Goal: Task Accomplishment & Management: Use online tool/utility

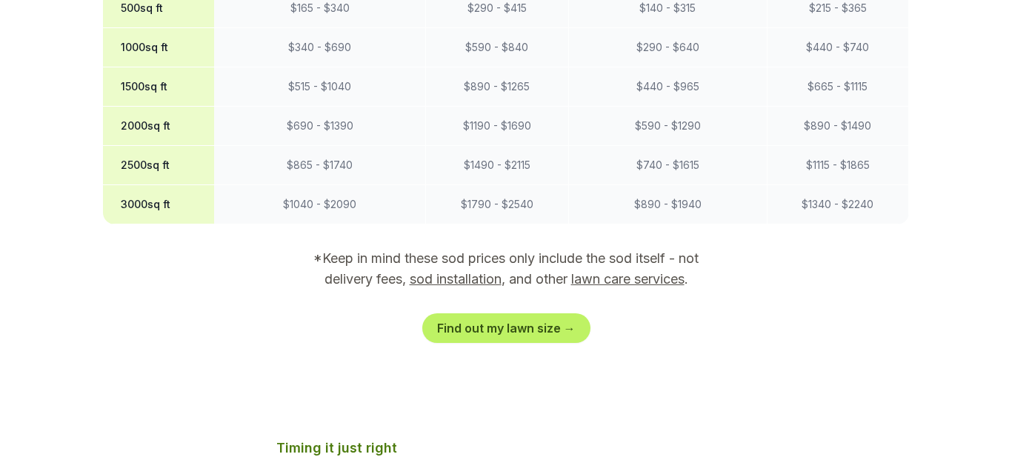
scroll to position [1616, 0]
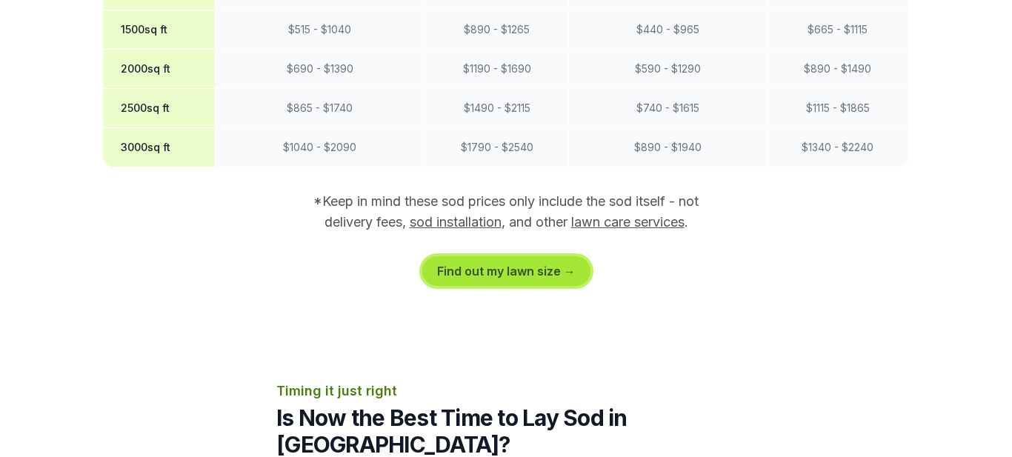
click at [517, 256] on link "Find out my lawn size →" at bounding box center [506, 271] width 168 height 30
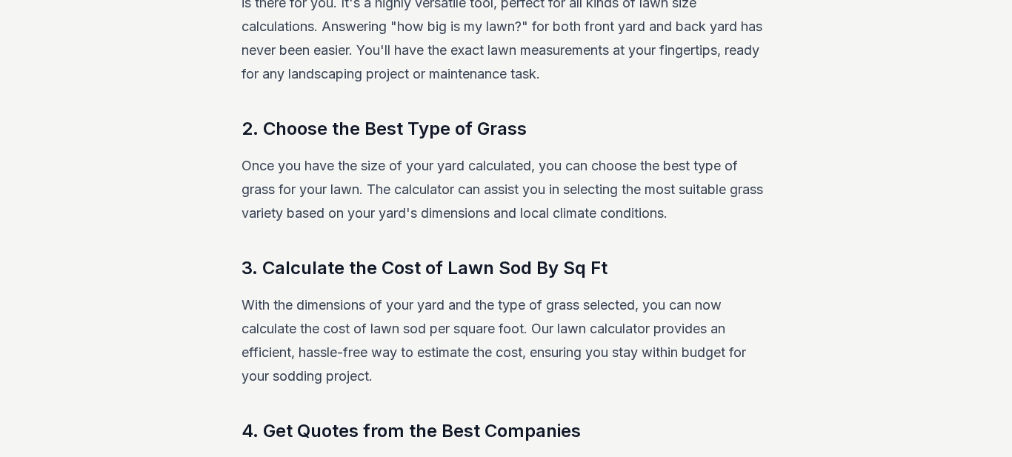
scroll to position [296, 0]
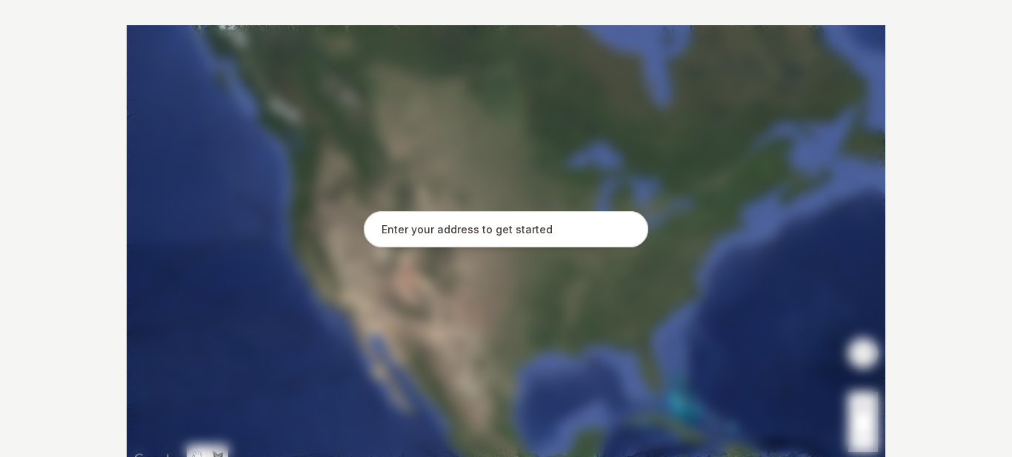
click at [491, 231] on input "text" at bounding box center [506, 229] width 285 height 37
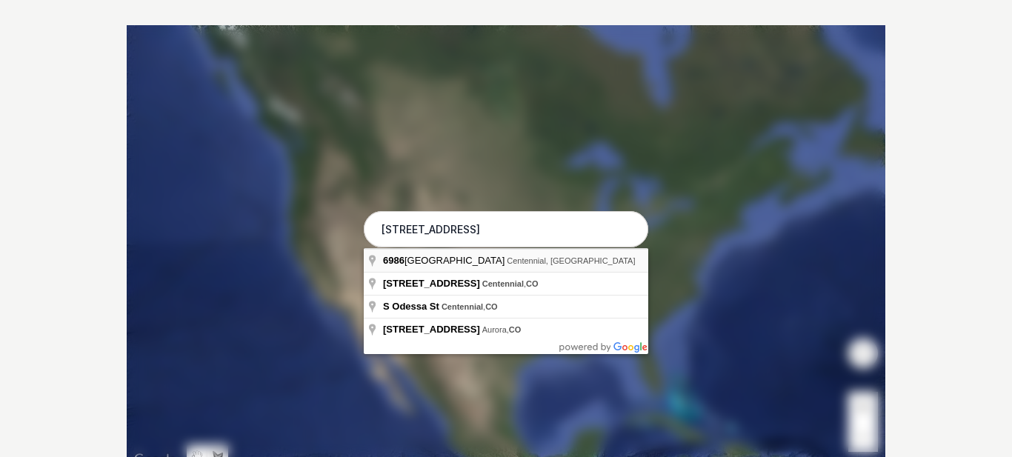
type input "[STREET_ADDRESS]"
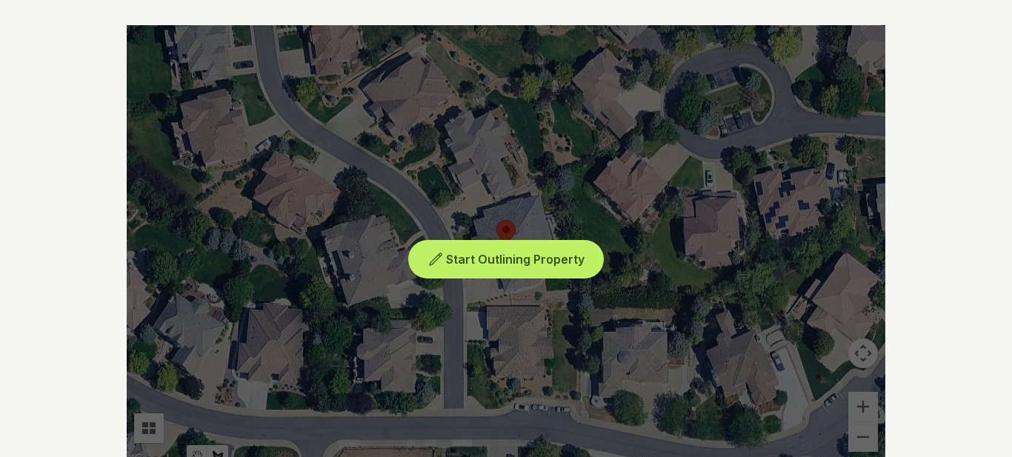
click at [502, 259] on span "Start Outlining Property" at bounding box center [515, 259] width 139 height 15
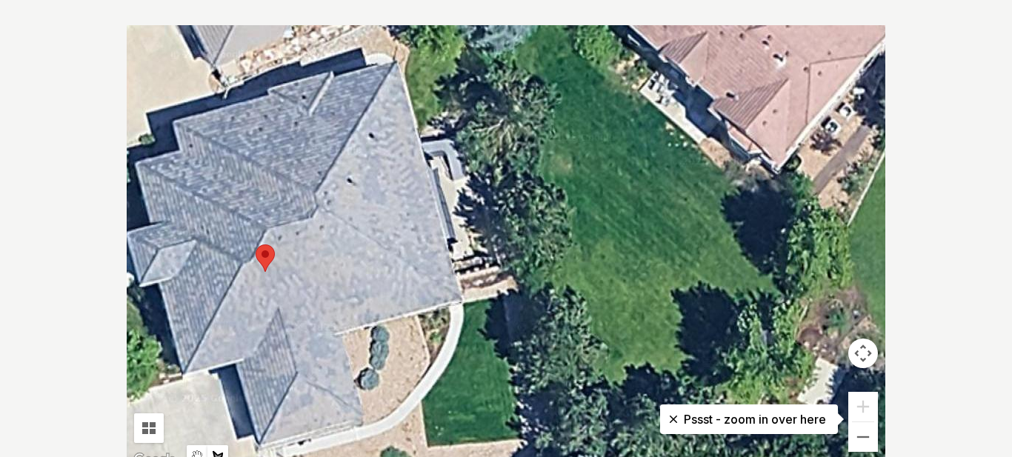
click at [428, 160] on div at bounding box center [506, 247] width 759 height 445
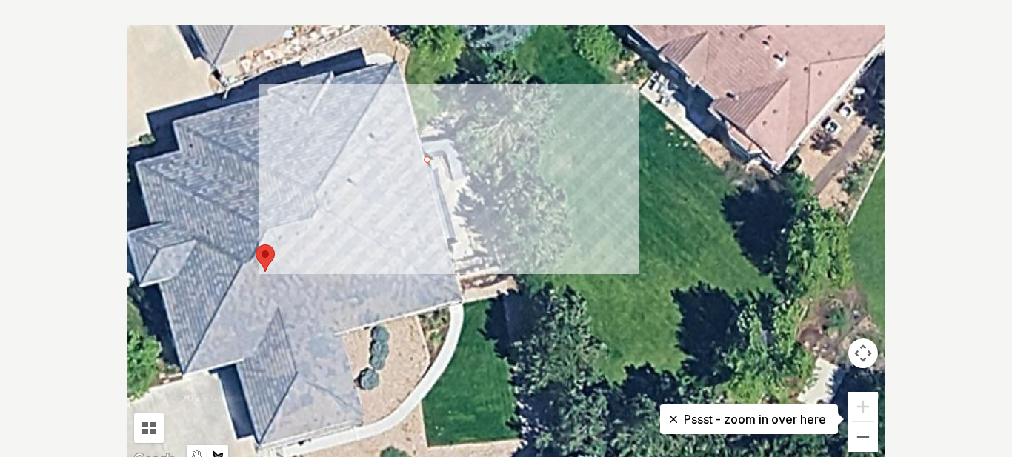
click at [446, 155] on div at bounding box center [506, 247] width 759 height 445
click at [475, 253] on div at bounding box center [506, 247] width 759 height 445
click at [457, 256] on div at bounding box center [506, 247] width 759 height 445
click at [427, 159] on div at bounding box center [506, 247] width 759 height 445
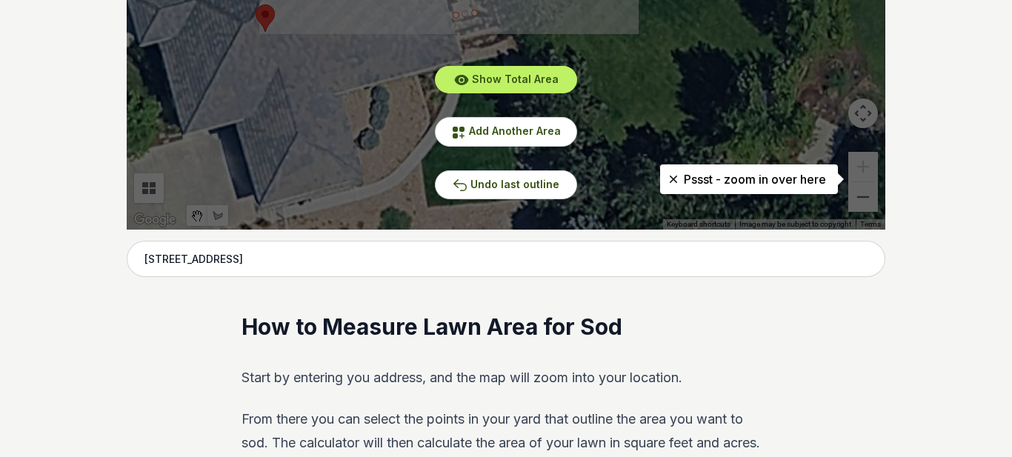
scroll to position [548, 0]
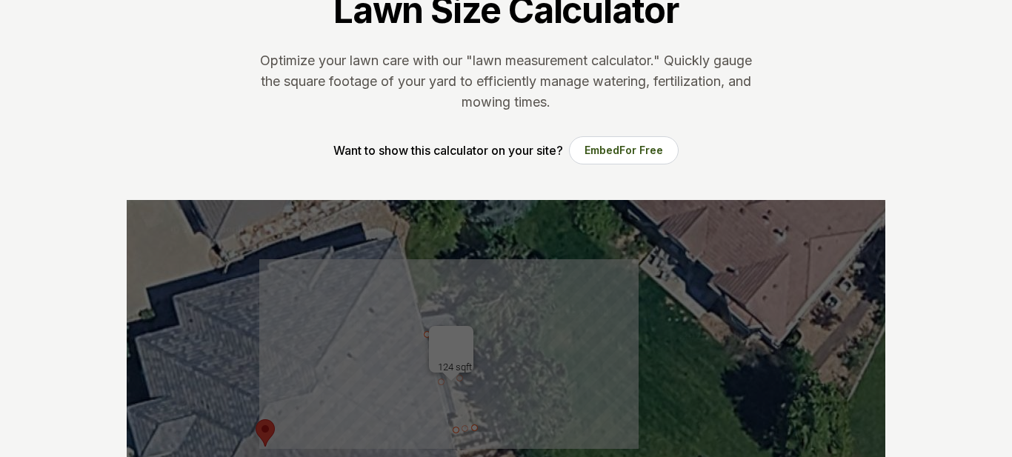
scroll to position [438, 0]
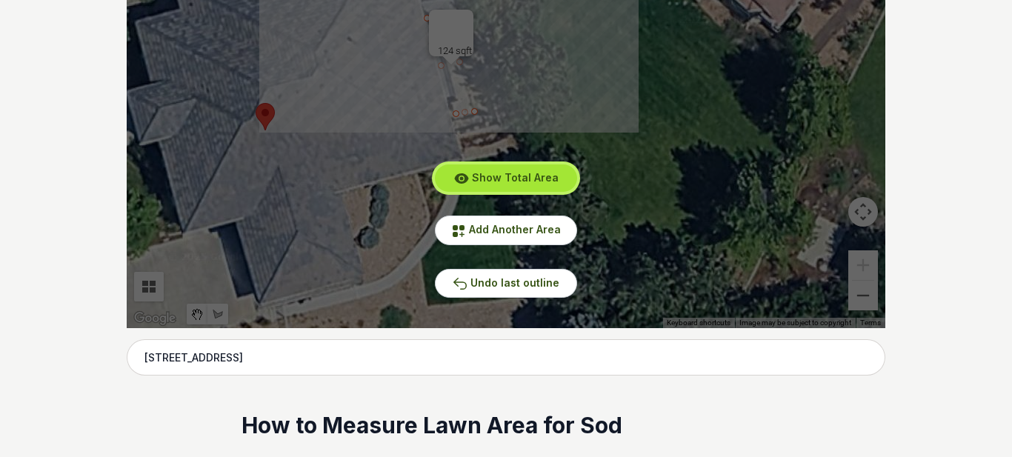
click at [519, 181] on span "Show Total Area" at bounding box center [515, 177] width 87 height 13
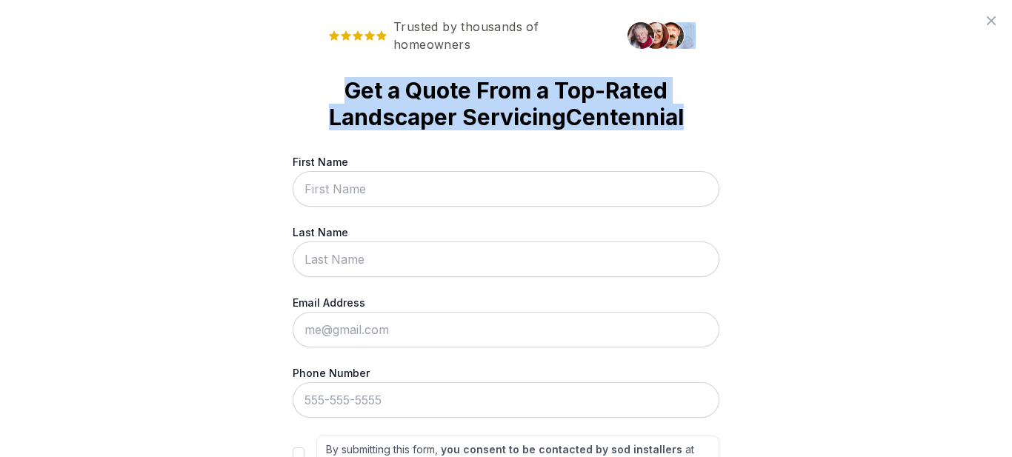
scroll to position [504, 0]
drag, startPoint x: 1012, startPoint y: 40, endPoint x: 1011, endPoint y: 105, distance: 65.2
click at [1011, 105] on div "Trusted by thousands of homeowners Get a Quote From a Top-Rated Landscaper Serv…" at bounding box center [506, 228] width 1012 height 457
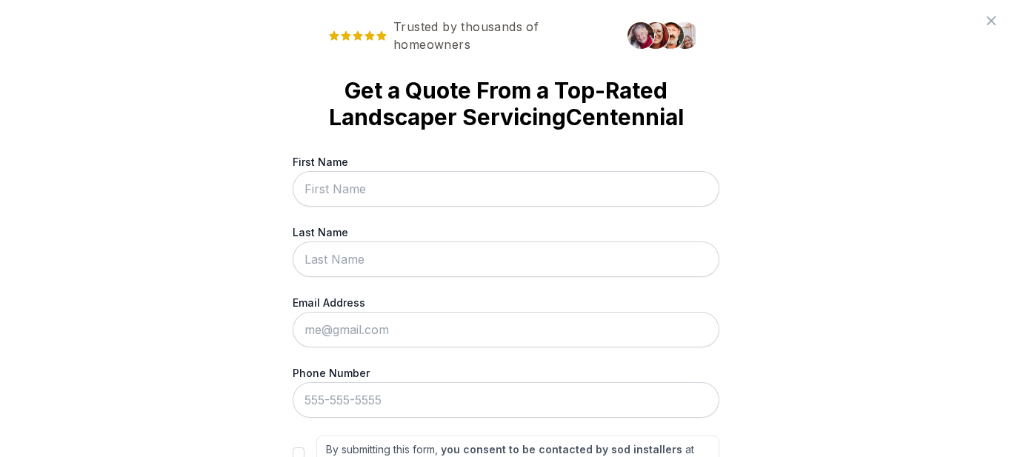
click at [908, 142] on div "Trusted by thousands of homeowners Get a Quote From a Top-Rated Landscaper Serv…" at bounding box center [506, 228] width 1012 height 457
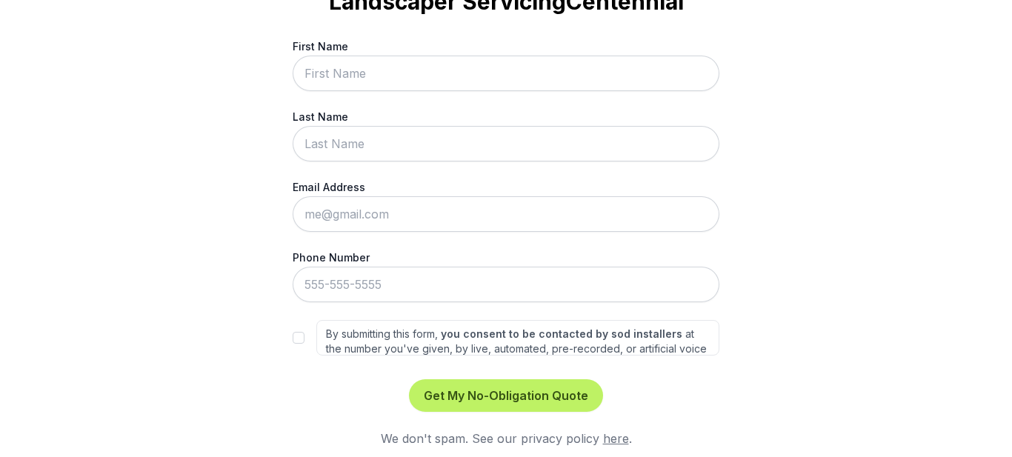
scroll to position [59, 0]
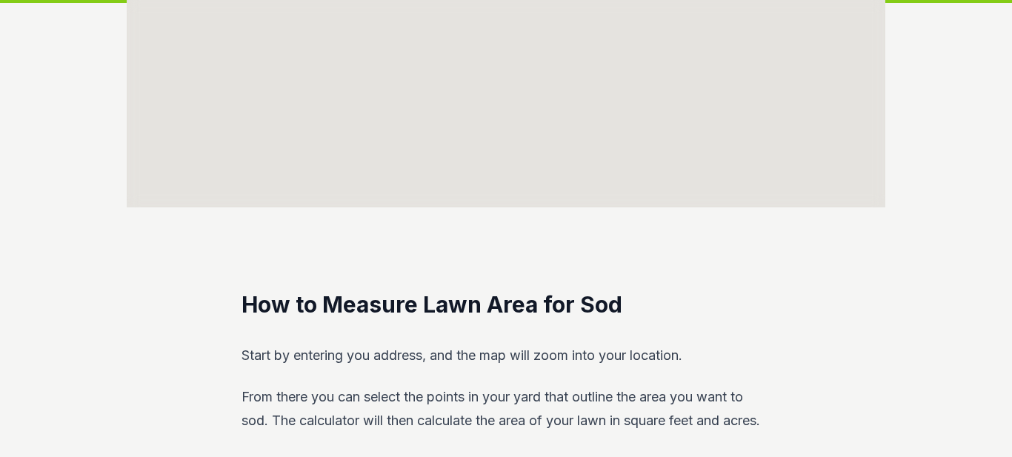
scroll to position [296, 0]
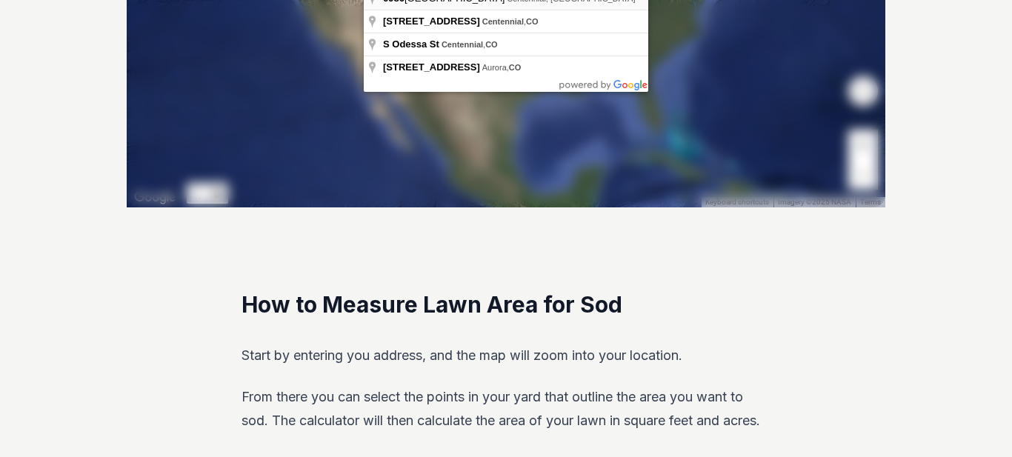
type input "[STREET_ADDRESS]"
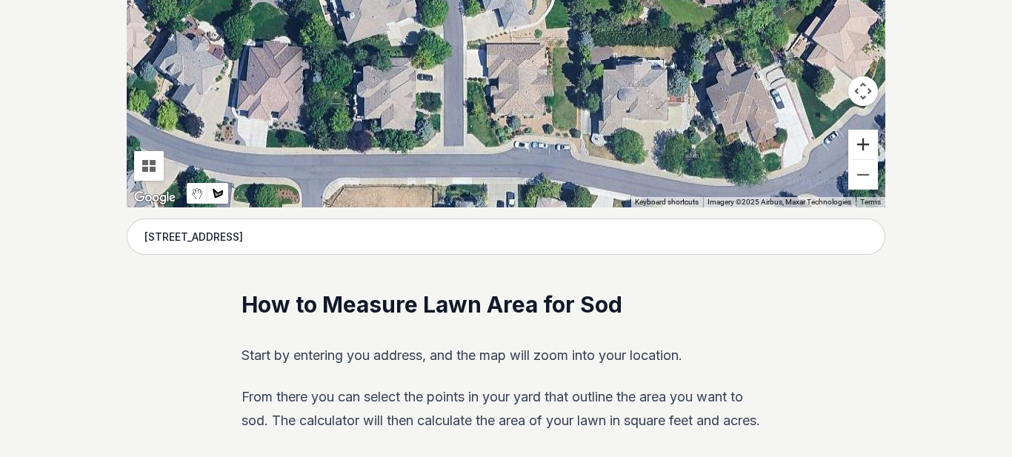
click at [861, 159] on button "Zoom in" at bounding box center [864, 145] width 30 height 30
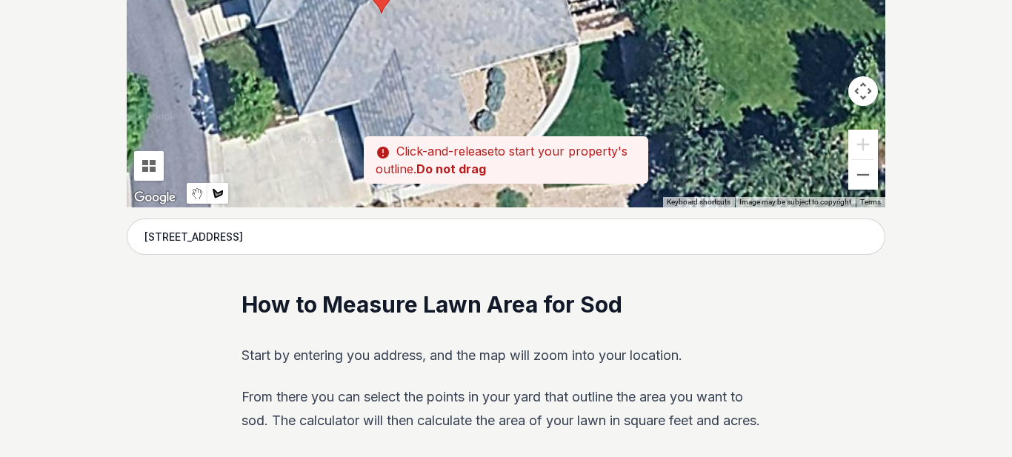
drag, startPoint x: 686, startPoint y: 206, endPoint x: 555, endPoint y: 234, distance: 133.4
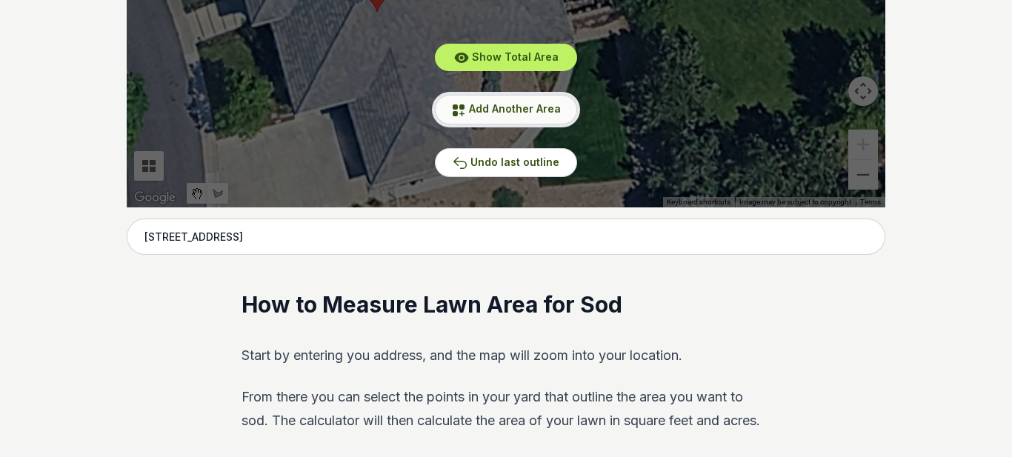
click at [513, 115] on span "Add Another Area" at bounding box center [515, 108] width 92 height 13
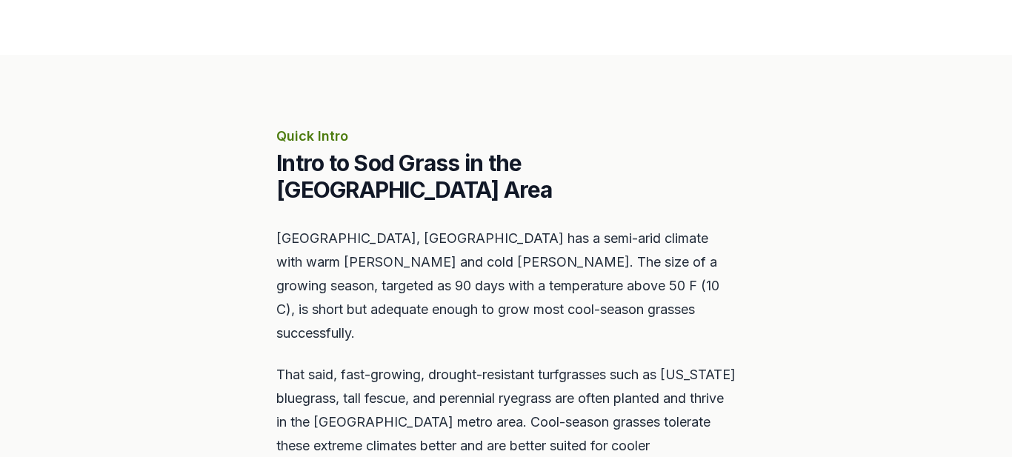
scroll to position [1616, 0]
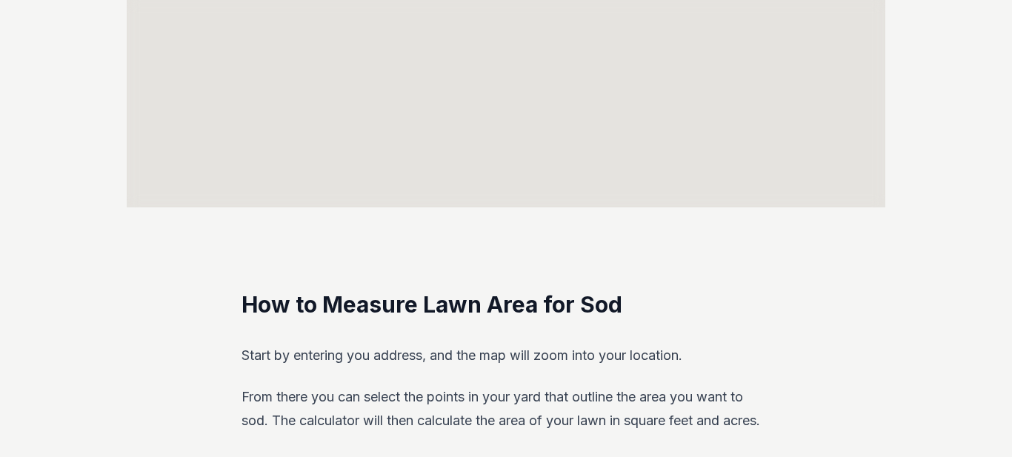
scroll to position [296, 0]
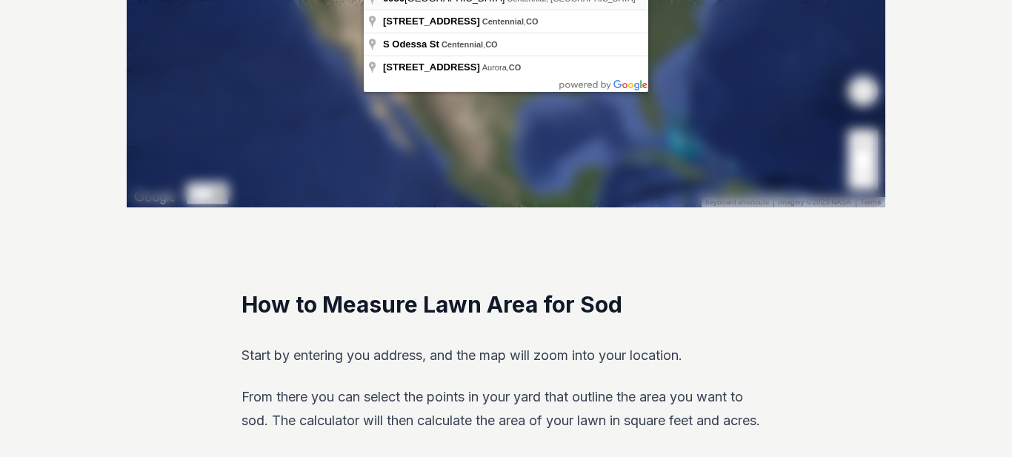
type input "[STREET_ADDRESS]"
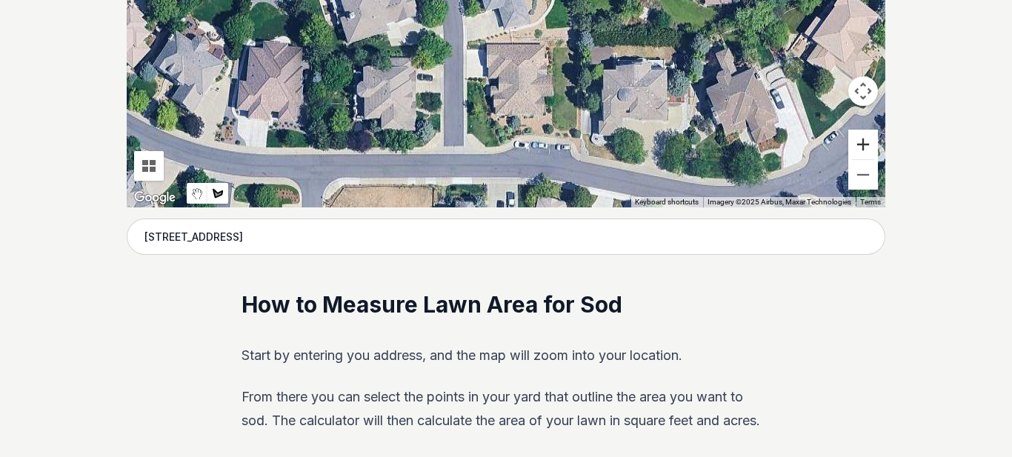
click at [863, 159] on button "Zoom in" at bounding box center [864, 145] width 30 height 30
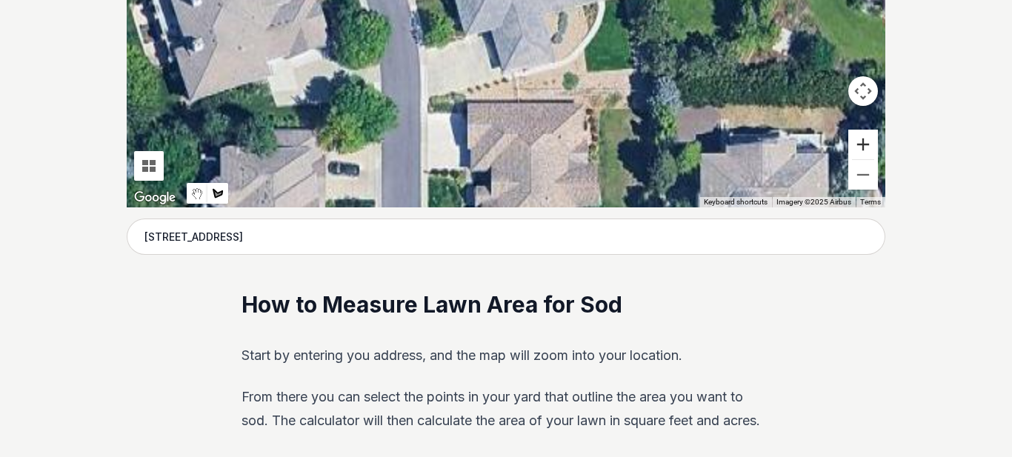
click at [863, 159] on button "Zoom in" at bounding box center [864, 145] width 30 height 30
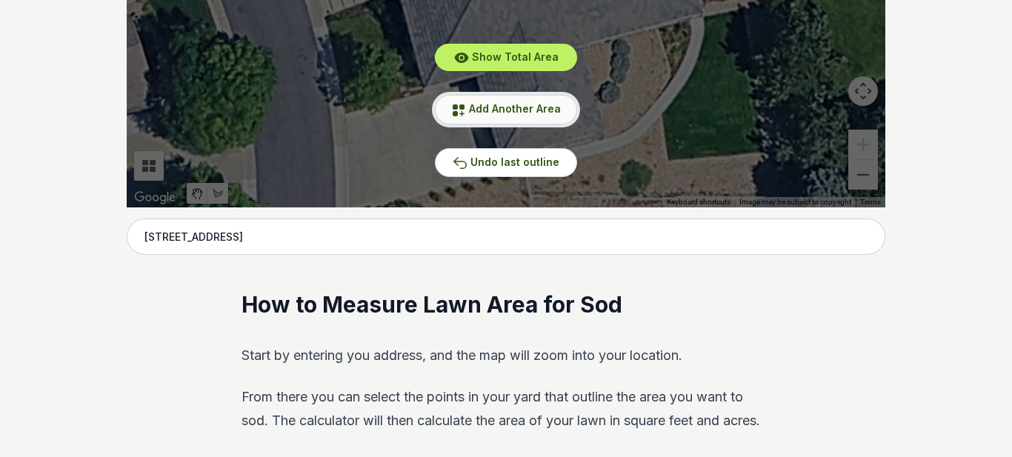
click at [511, 115] on span "Add Another Area" at bounding box center [515, 108] width 92 height 13
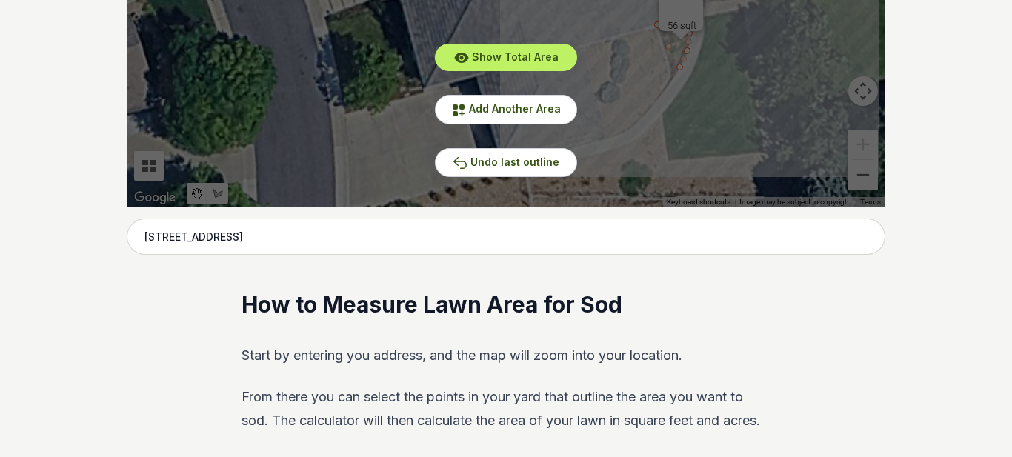
click at [527, 168] on span "Undo last outline" at bounding box center [515, 162] width 89 height 13
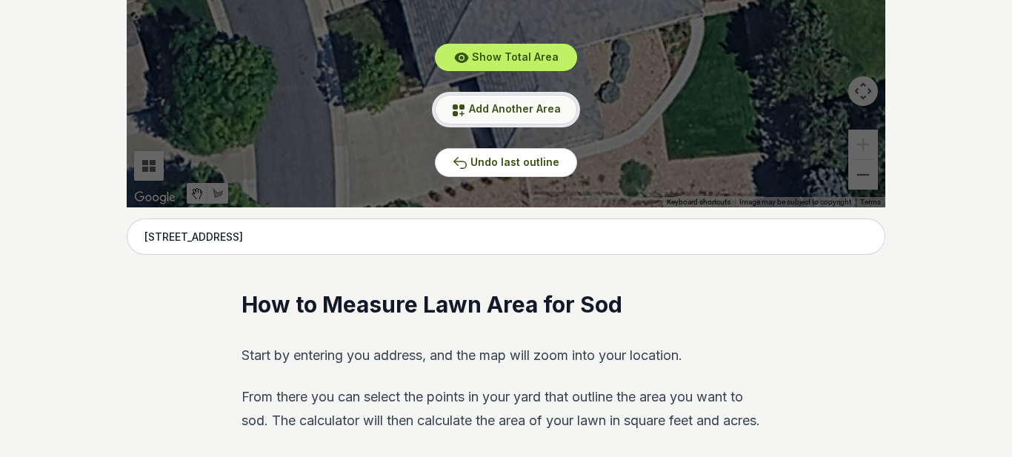
click at [519, 115] on span "Add Another Area" at bounding box center [515, 108] width 92 height 13
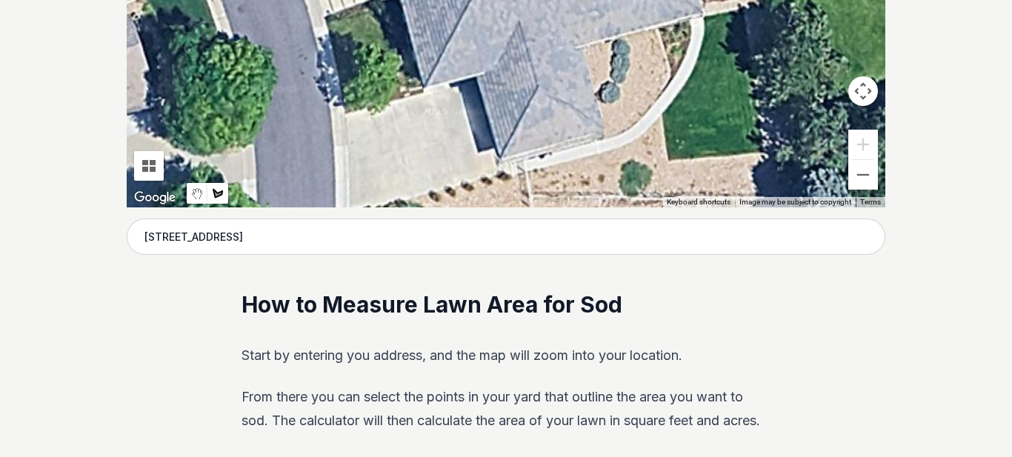
drag, startPoint x: 697, startPoint y: 153, endPoint x: 695, endPoint y: 206, distance: 53.4
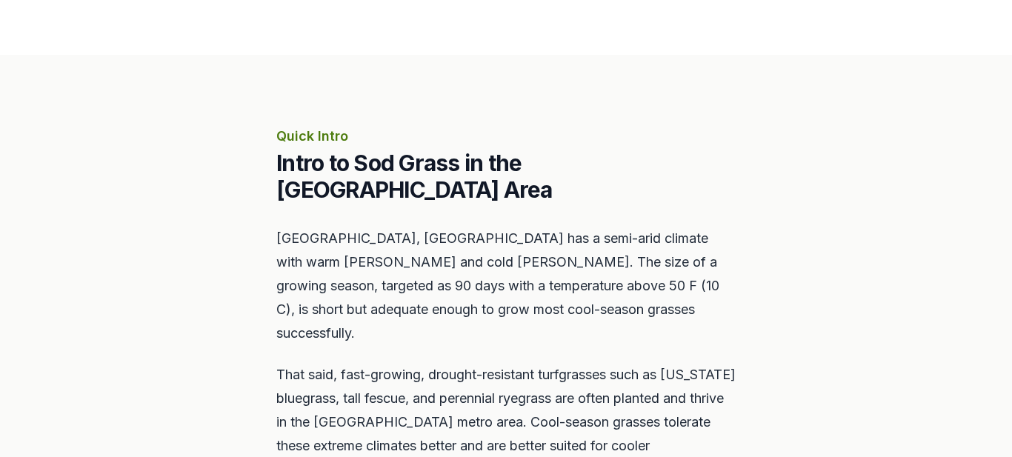
scroll to position [1616, 0]
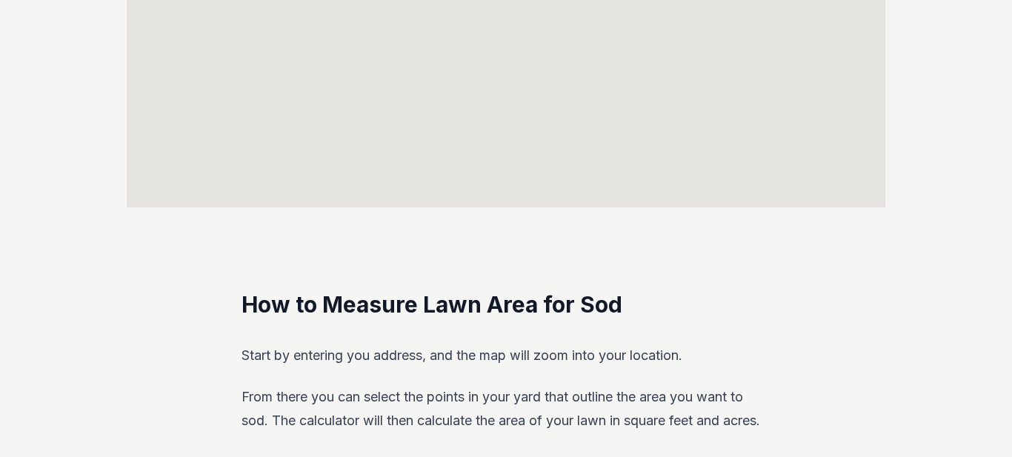
scroll to position [296, 0]
